Goal: Find specific page/section: Find specific page/section

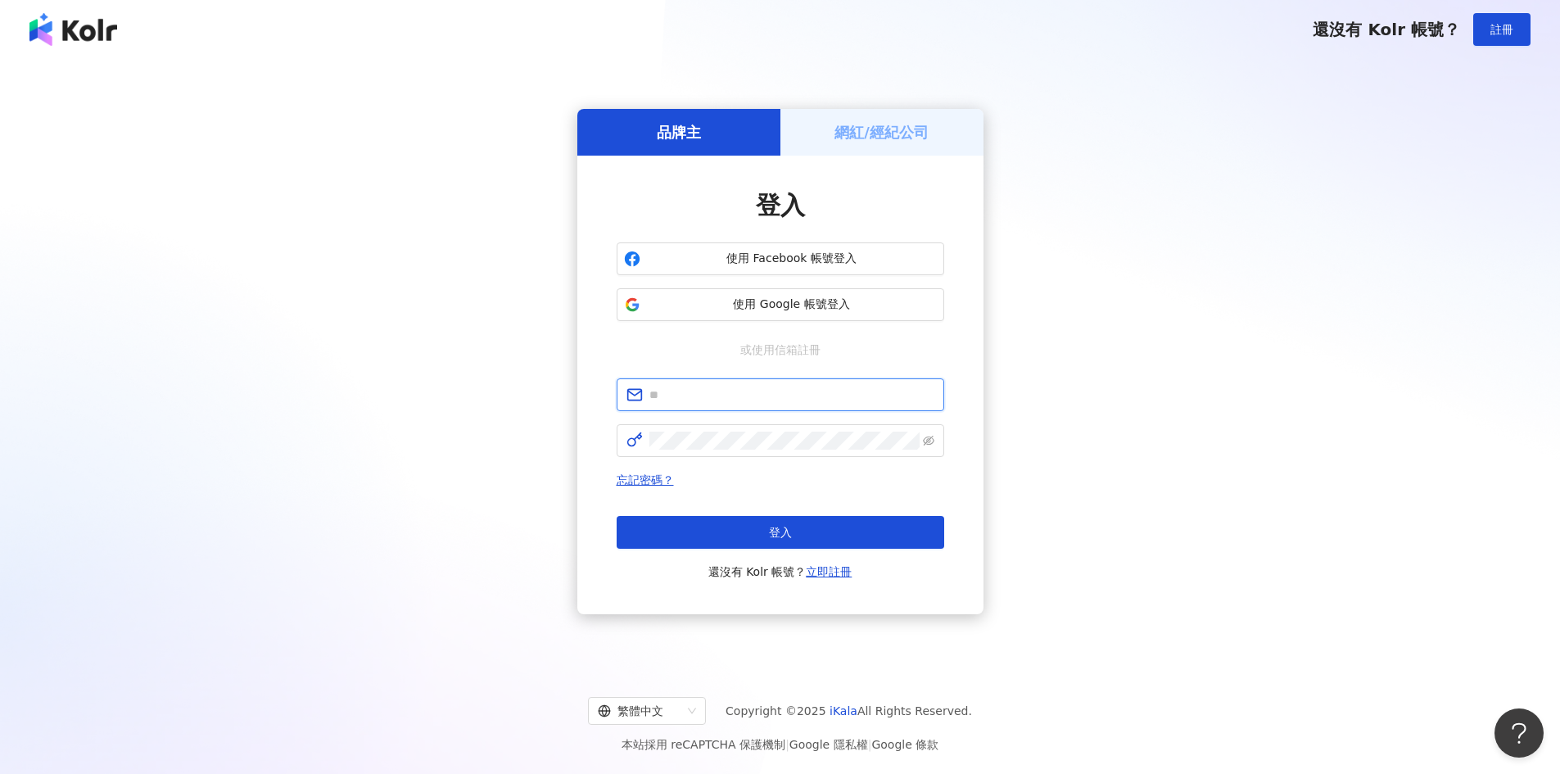
click at [687, 396] on input "text" at bounding box center [791, 395] width 285 height 18
paste input "**********"
type input "**********"
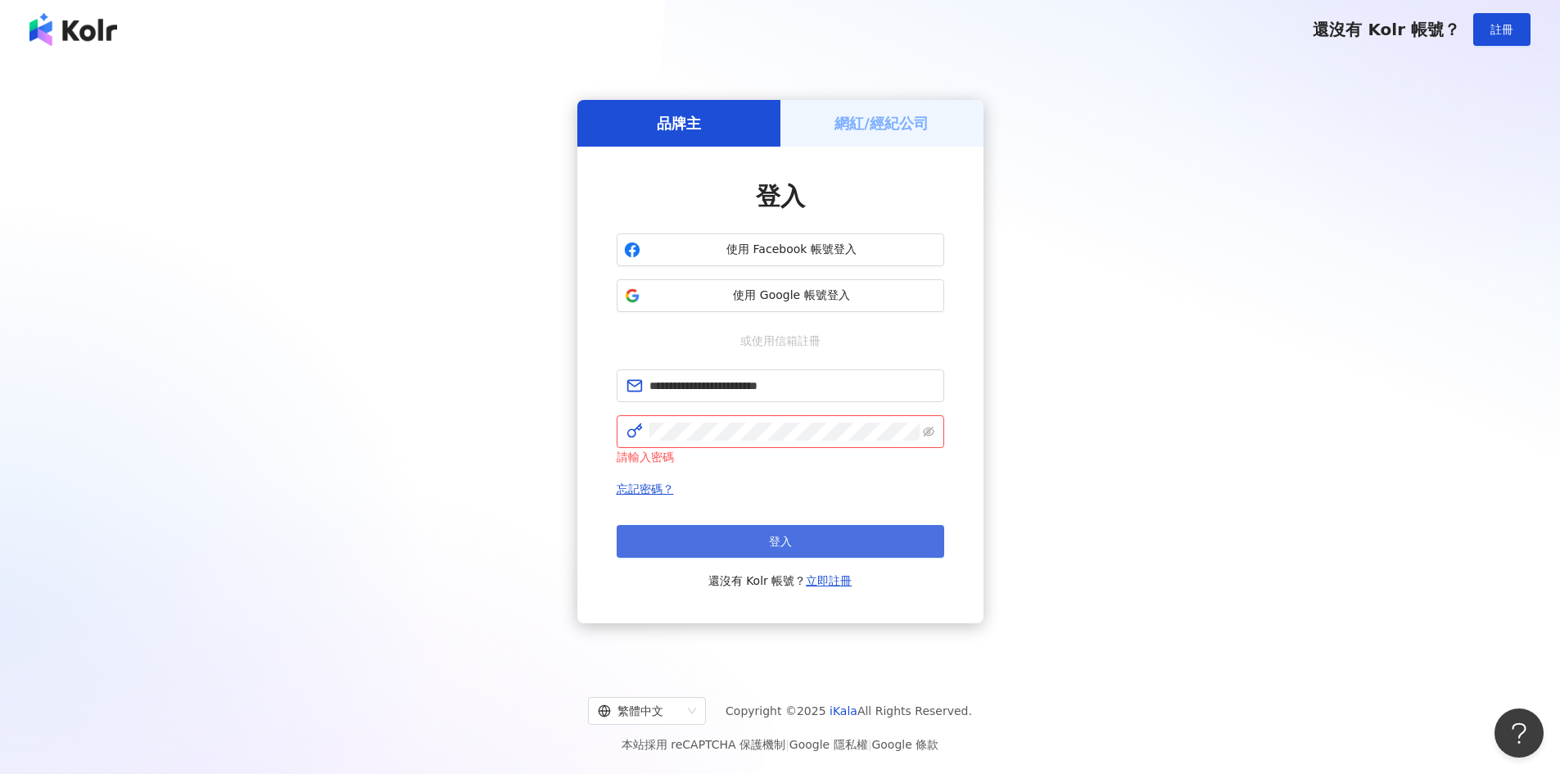
click at [751, 540] on button "登入" at bounding box center [781, 541] width 328 height 33
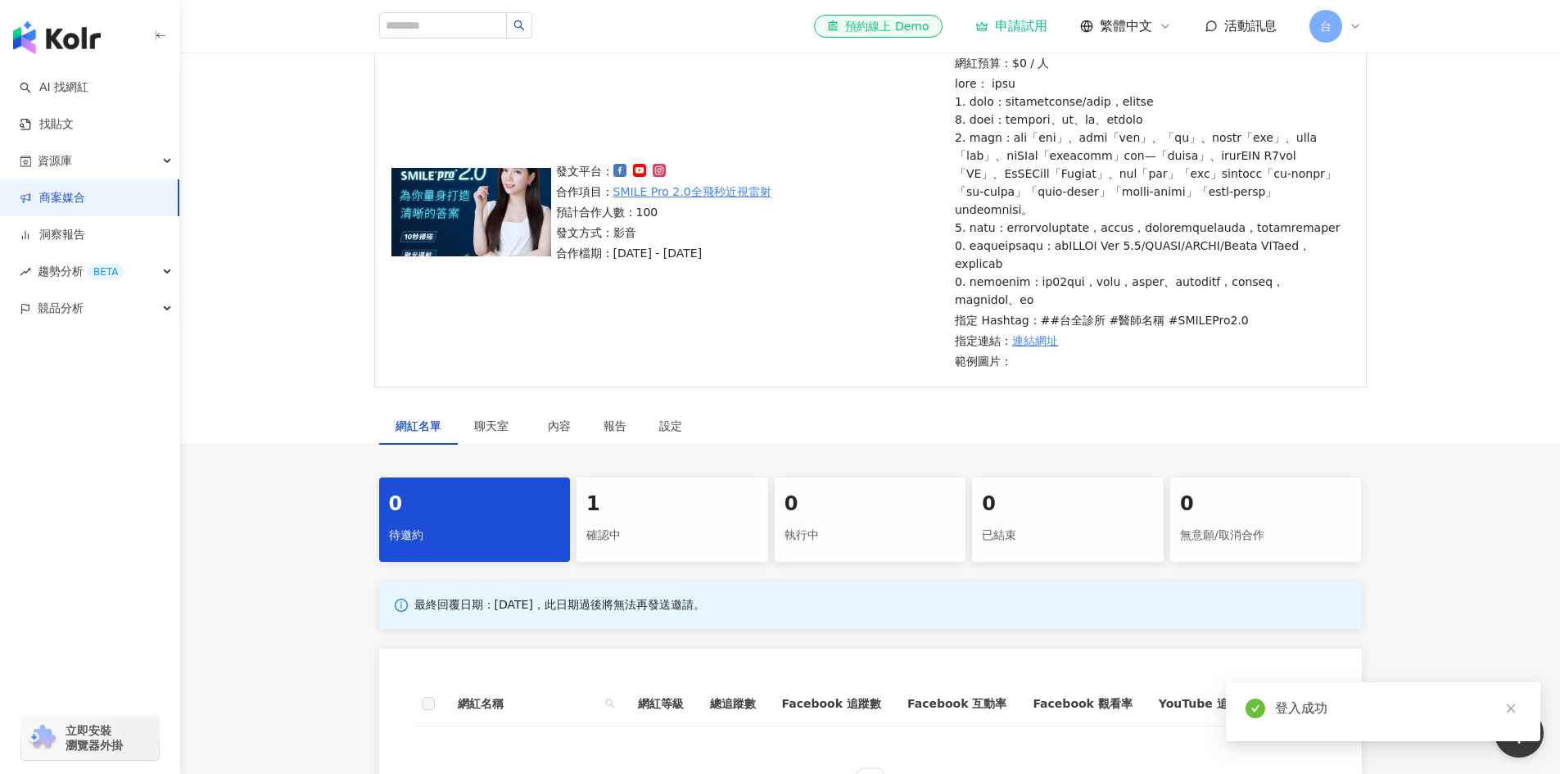
scroll to position [409, 0]
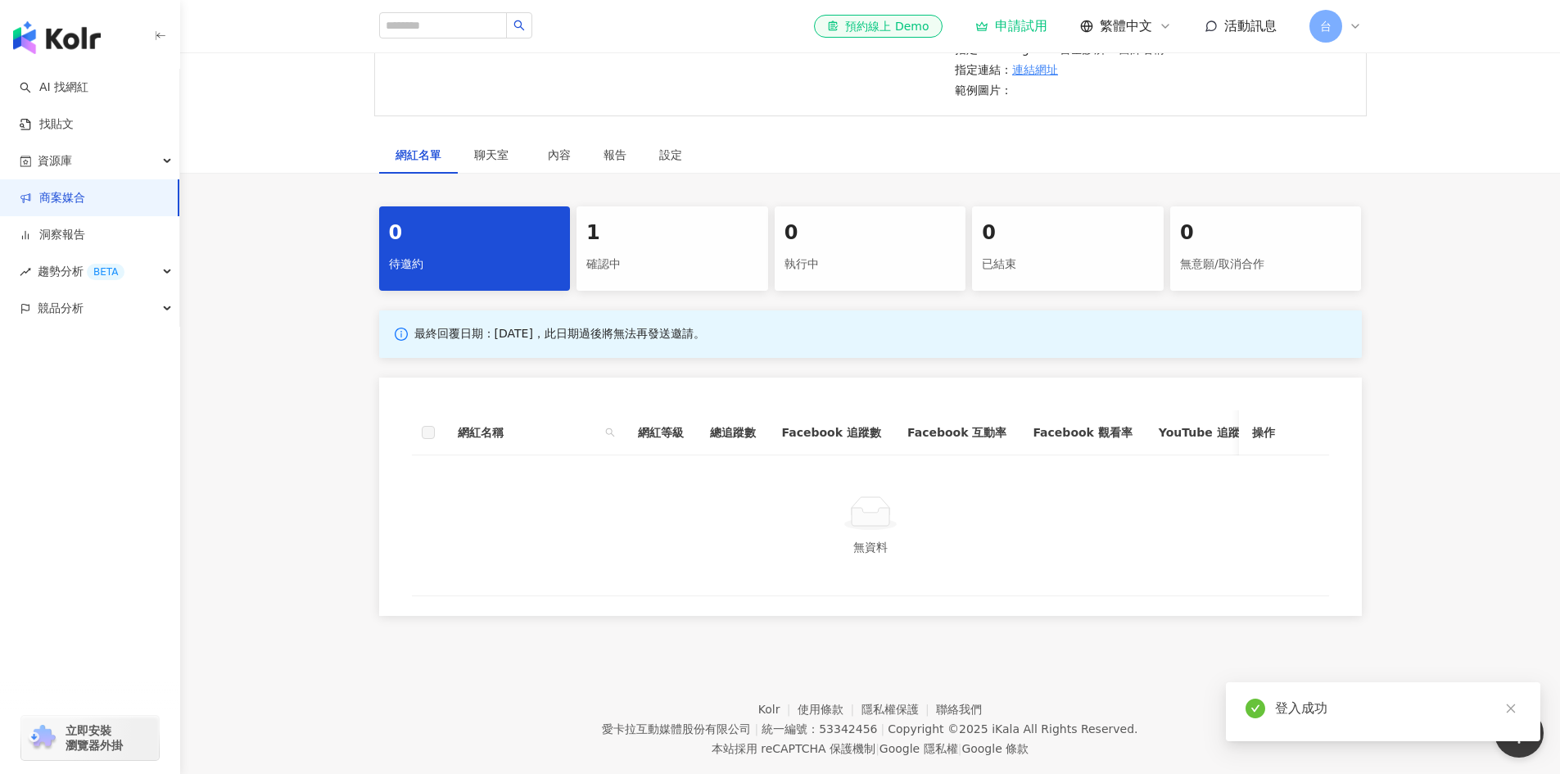
click at [675, 247] on div "1" at bounding box center [672, 233] width 172 height 28
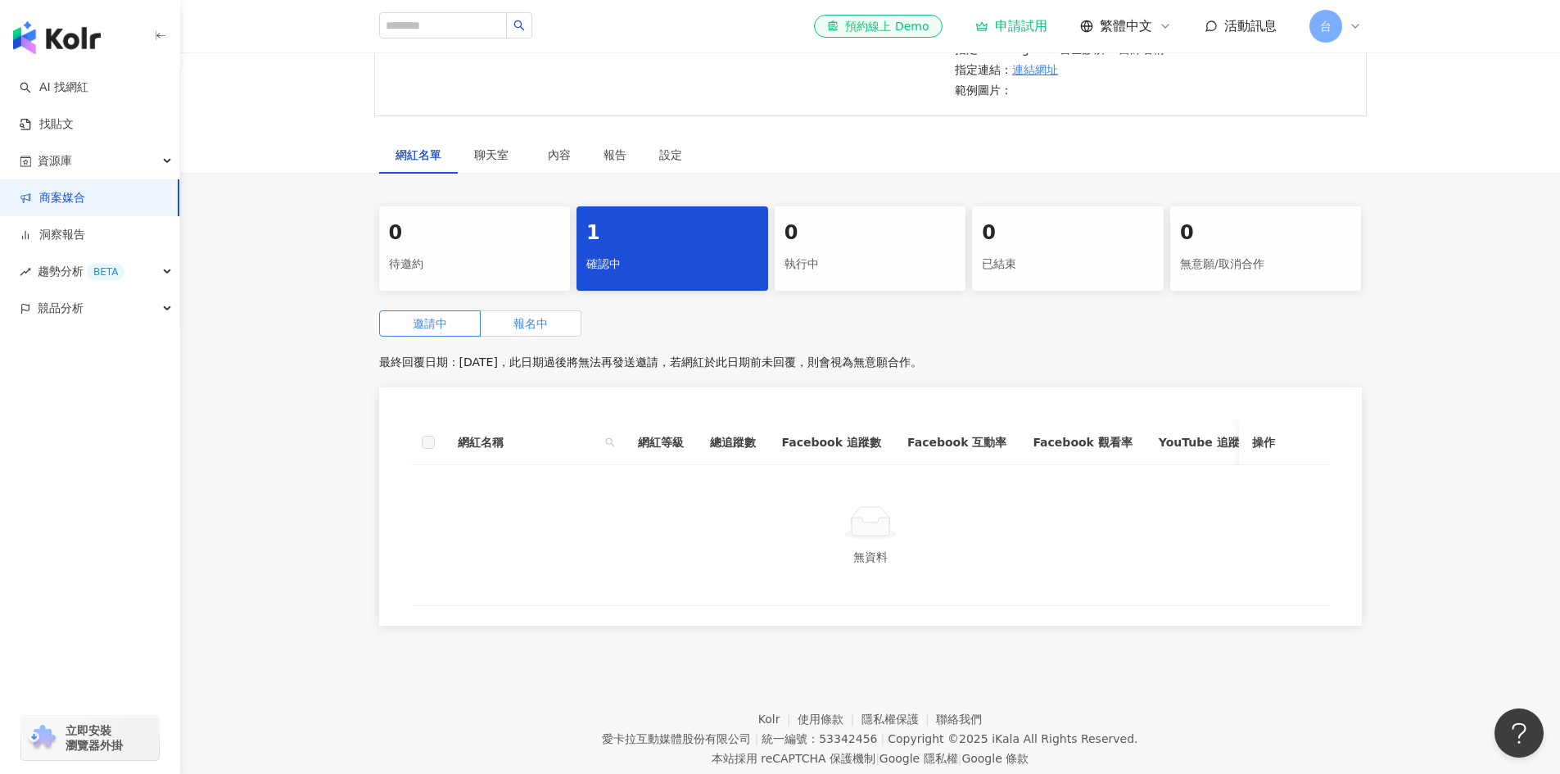
click at [549, 337] on label "報名中" at bounding box center [531, 323] width 101 height 26
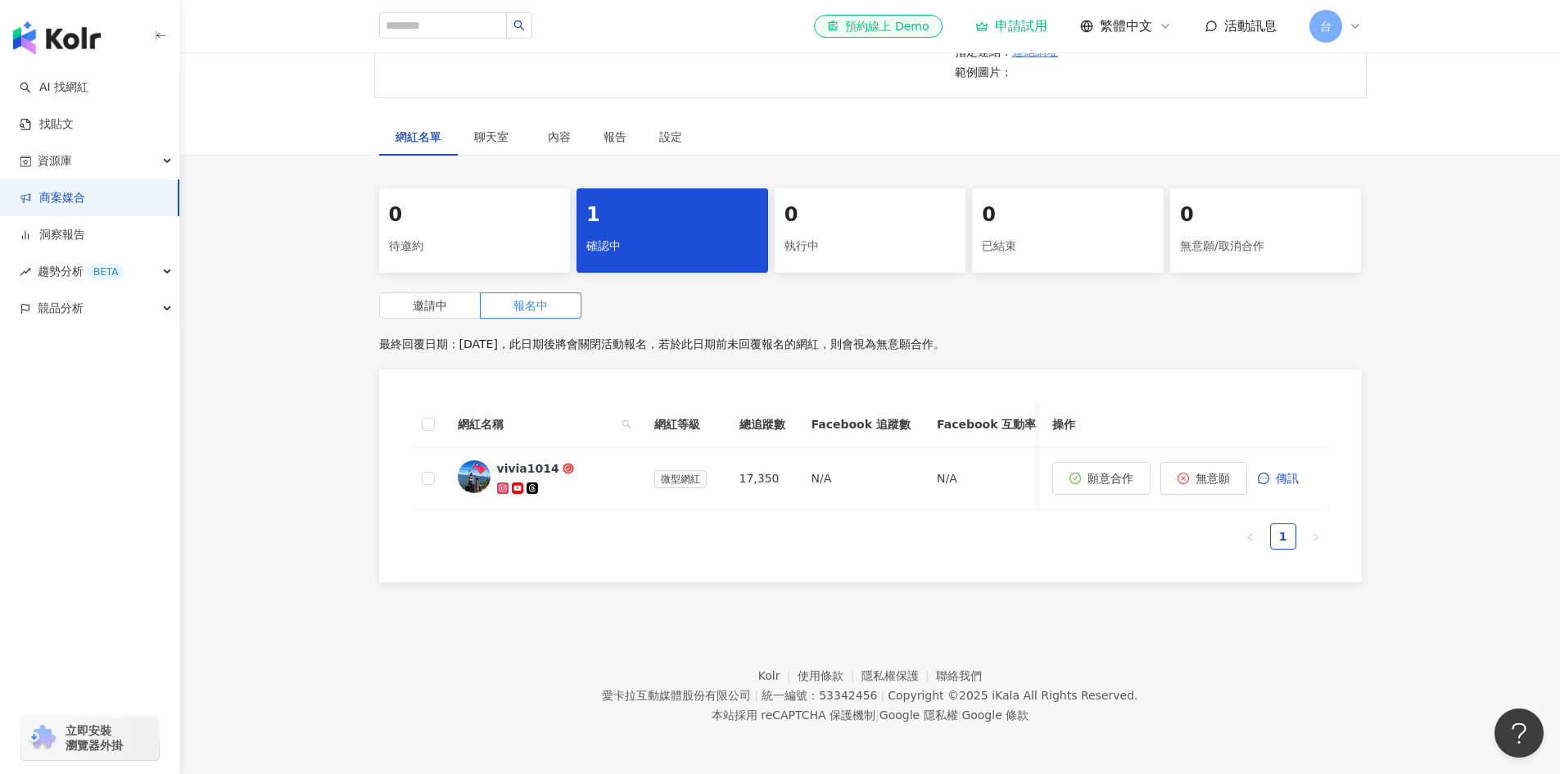
scroll to position [476, 0]
click at [519, 460] on div "vivia1014" at bounding box center [528, 468] width 62 height 16
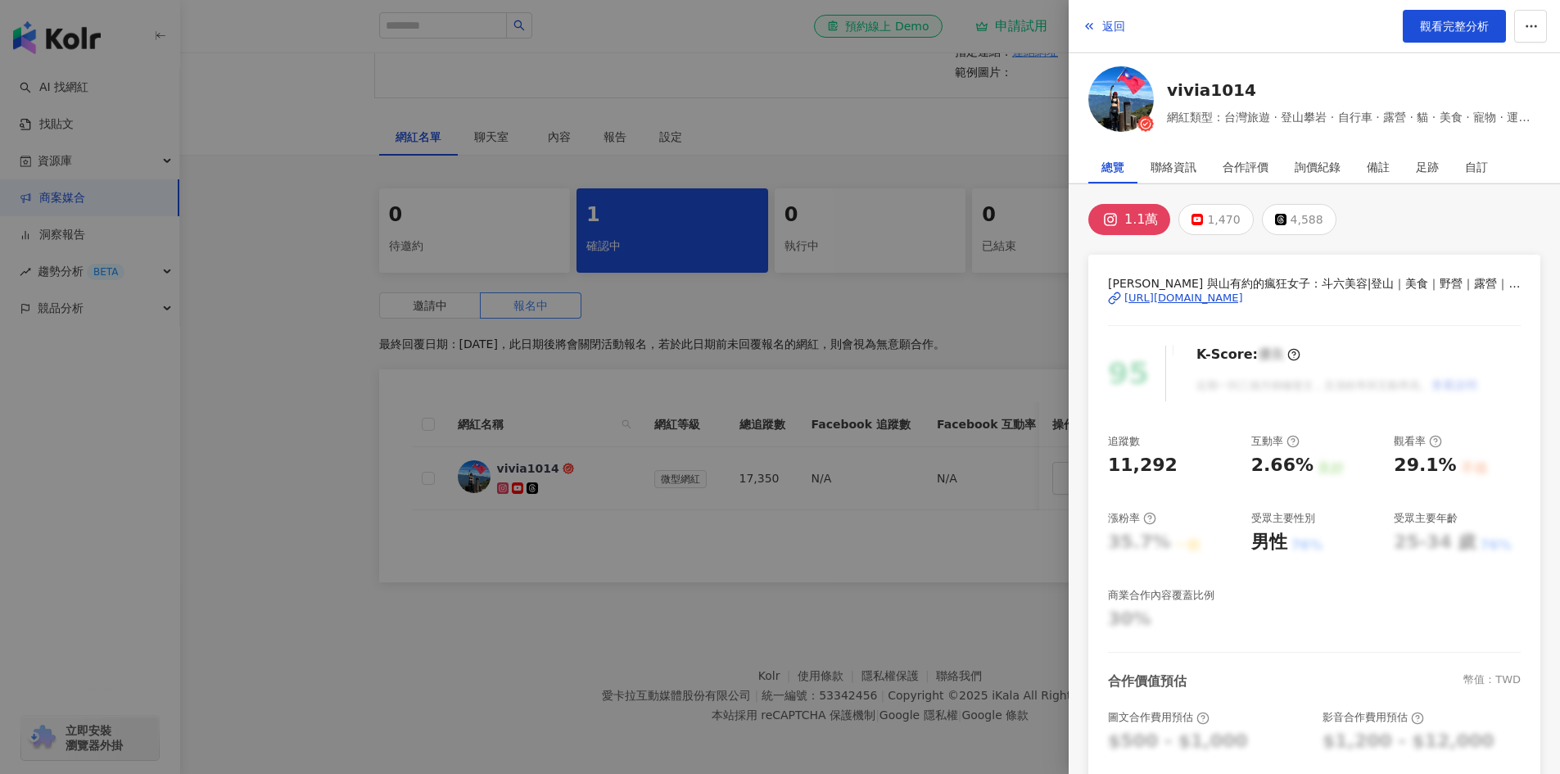
click at [1236, 293] on div "[URL][DOMAIN_NAME]" at bounding box center [1183, 298] width 119 height 15
drag, startPoint x: 371, startPoint y: 165, endPoint x: 382, endPoint y: 151, distance: 18.0
click at [370, 165] on div at bounding box center [780, 387] width 1560 height 774
